Goal: Navigation & Orientation: Find specific page/section

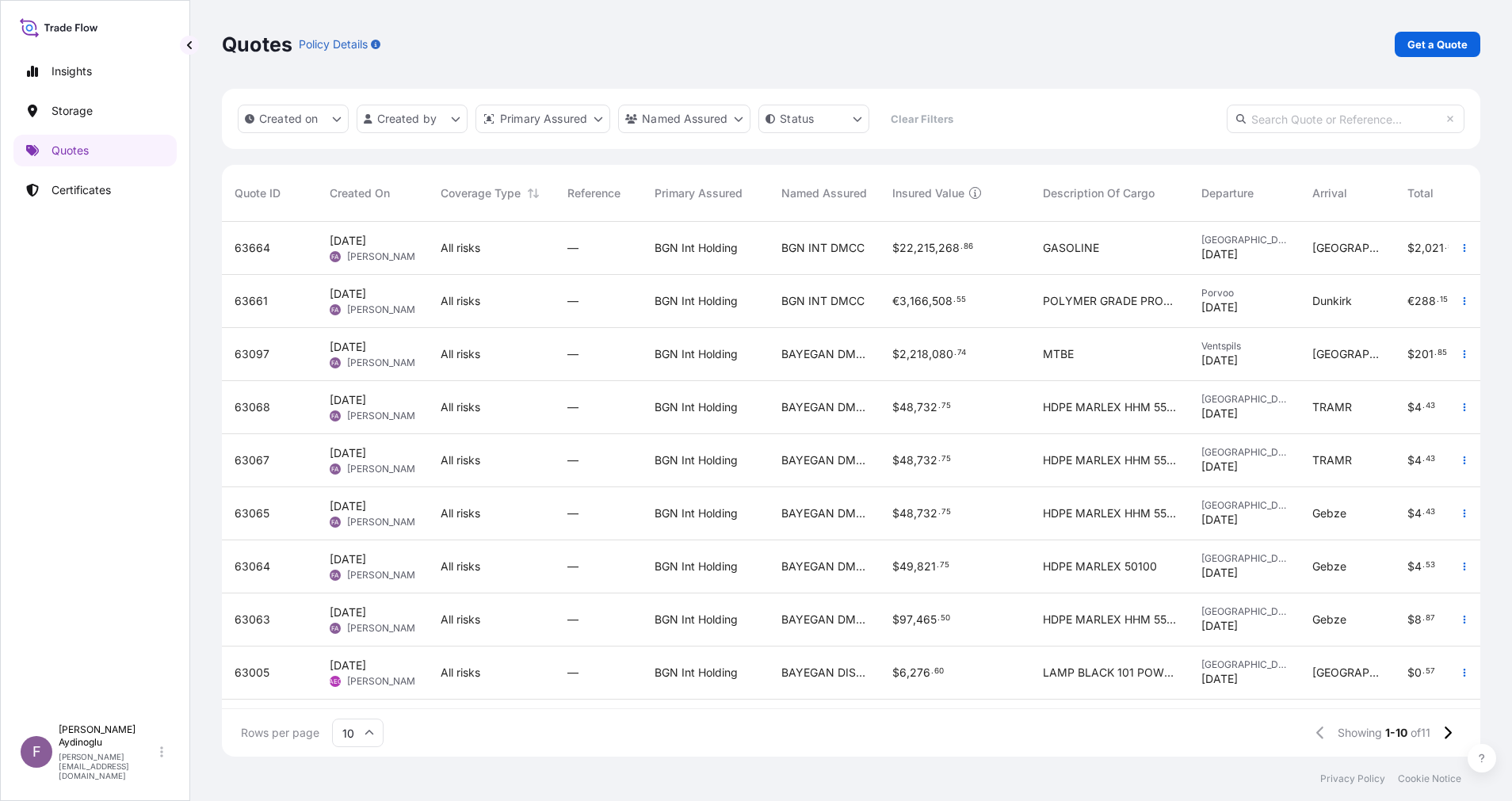
scroll to position [526, 1240]
click at [89, 187] on p "Certificates" at bounding box center [81, 190] width 59 height 16
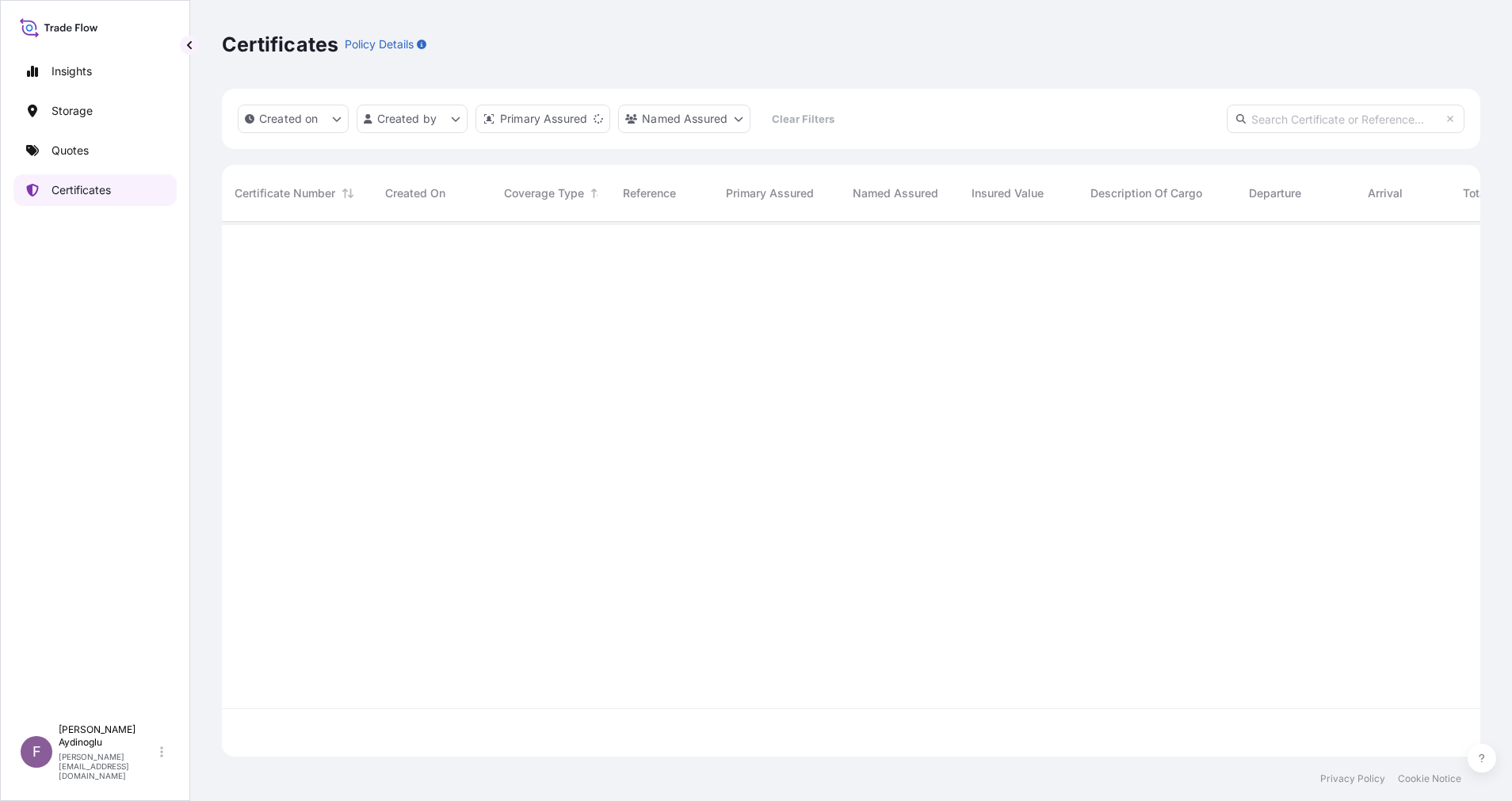
scroll to position [526, 1240]
click at [95, 146] on link "Quotes" at bounding box center [94, 150] width 164 height 31
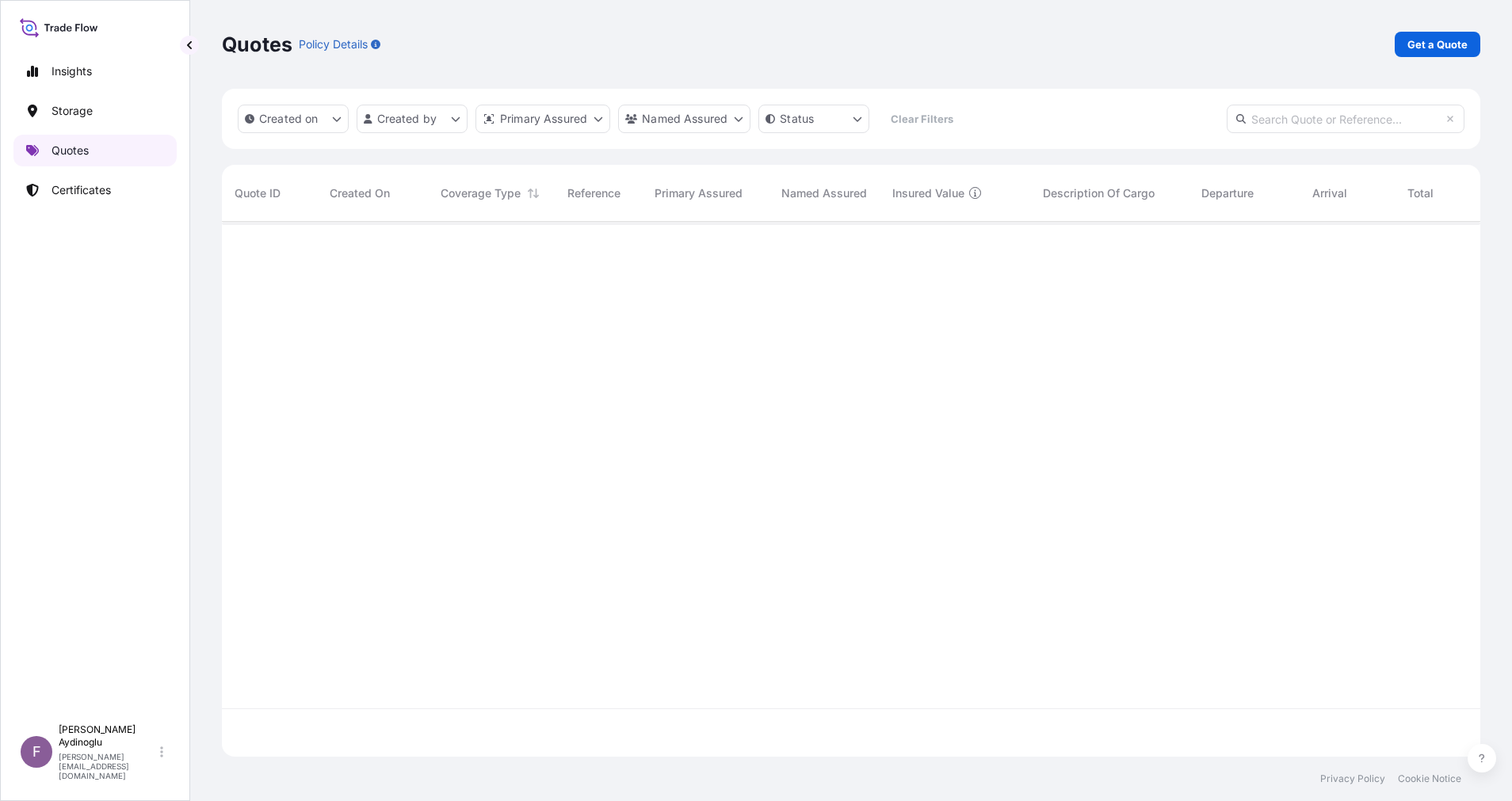
scroll to position [526, 1240]
click at [110, 175] on link "Certificates" at bounding box center [94, 190] width 164 height 31
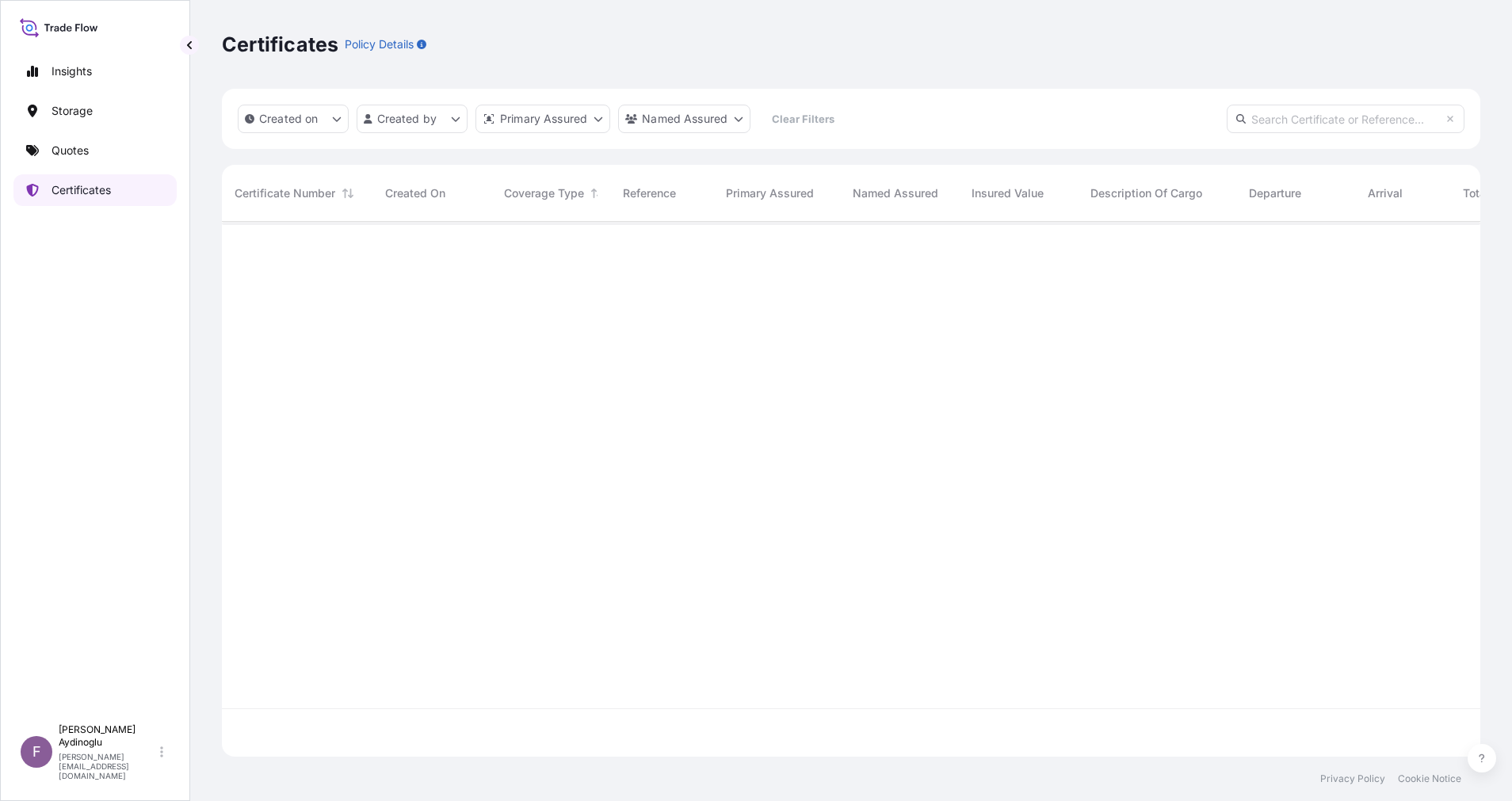
scroll to position [526, 1240]
click at [98, 161] on link "Quotes" at bounding box center [94, 150] width 164 height 31
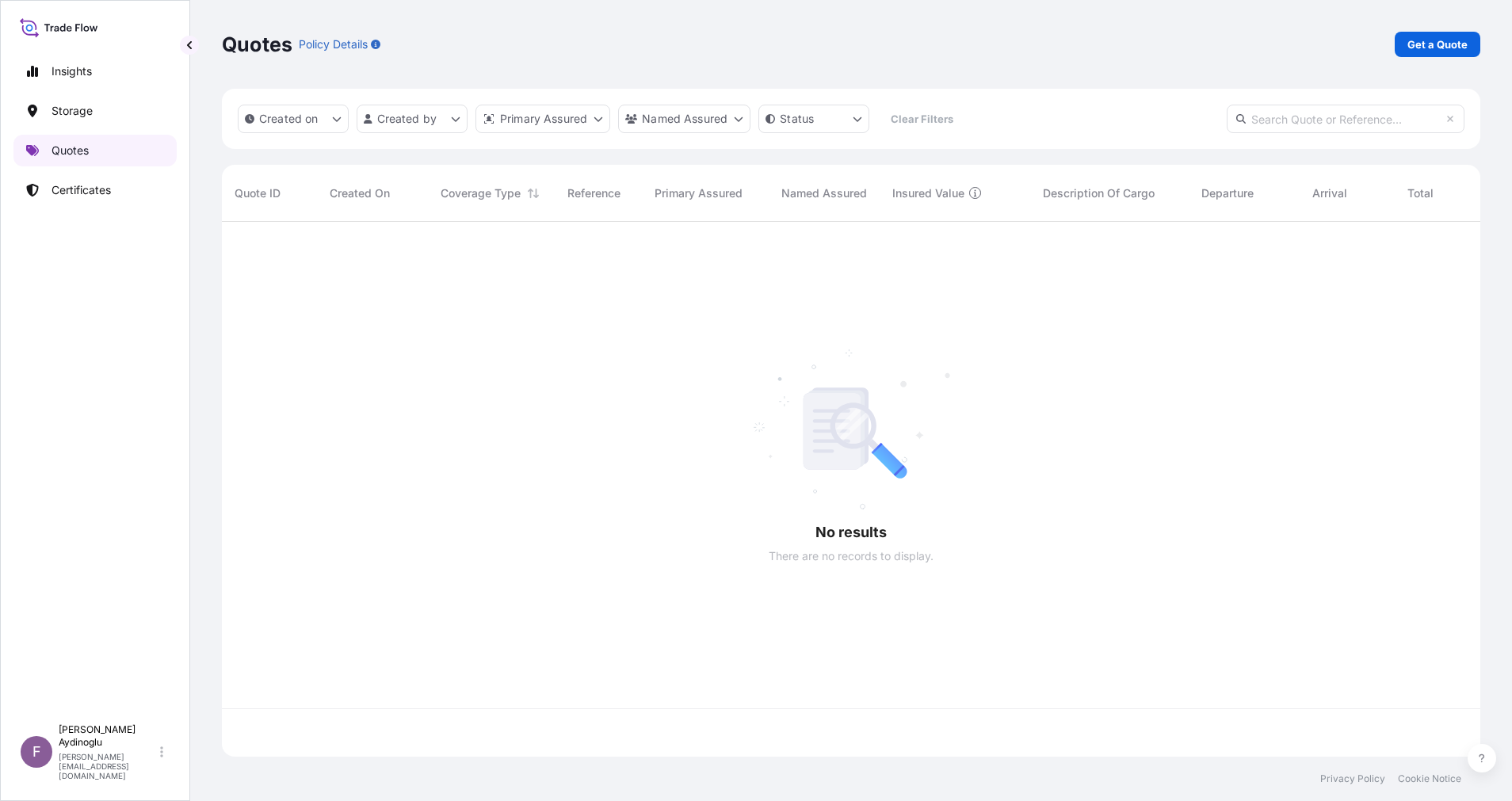
scroll to position [526, 1240]
